Goal: Task Accomplishment & Management: Manage account settings

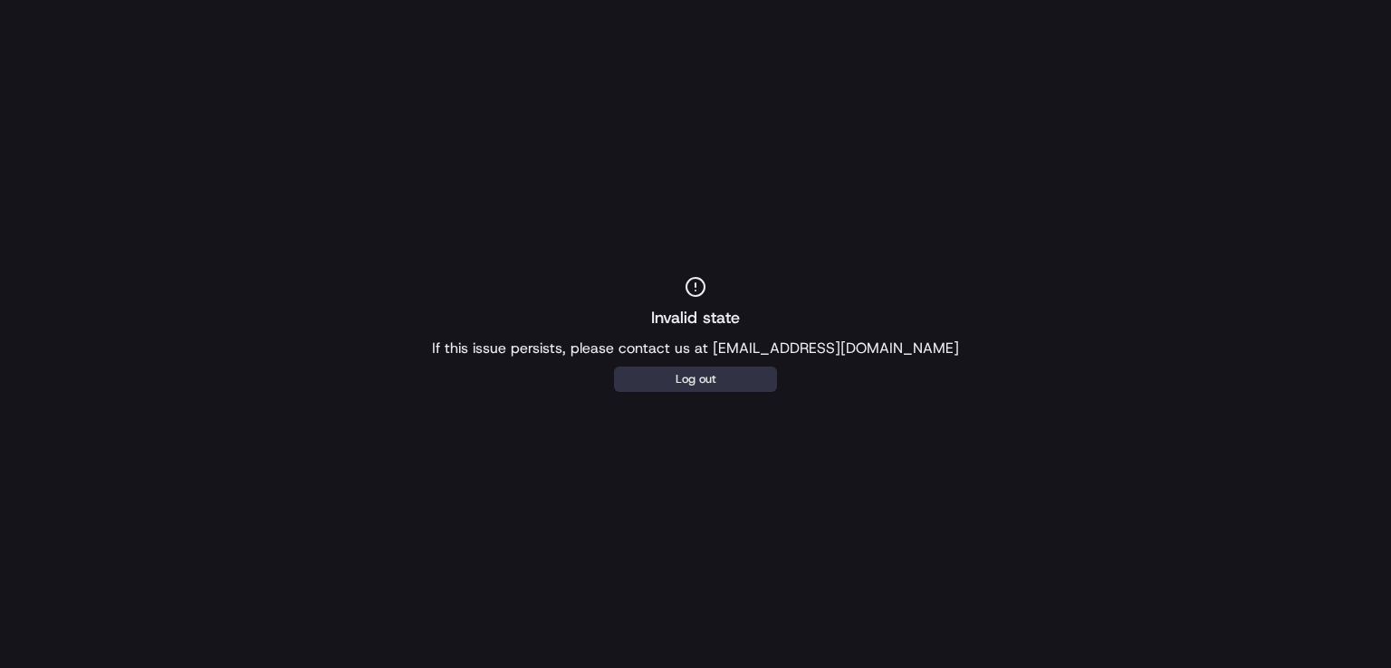
click at [701, 370] on button "Log out" at bounding box center [695, 379] width 163 height 25
